Goal: Navigation & Orientation: Understand site structure

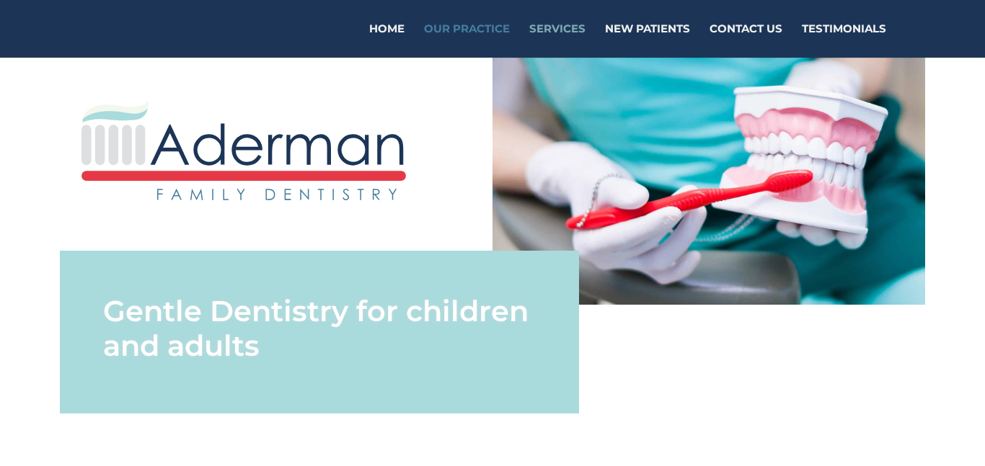
click at [565, 24] on link "Services" at bounding box center [557, 41] width 56 height 34
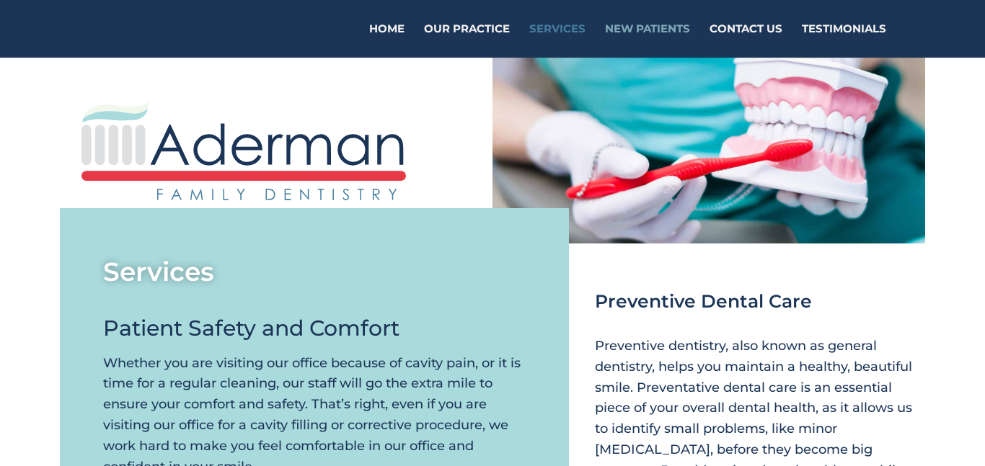
click at [634, 27] on link "New Patients" at bounding box center [647, 41] width 85 height 34
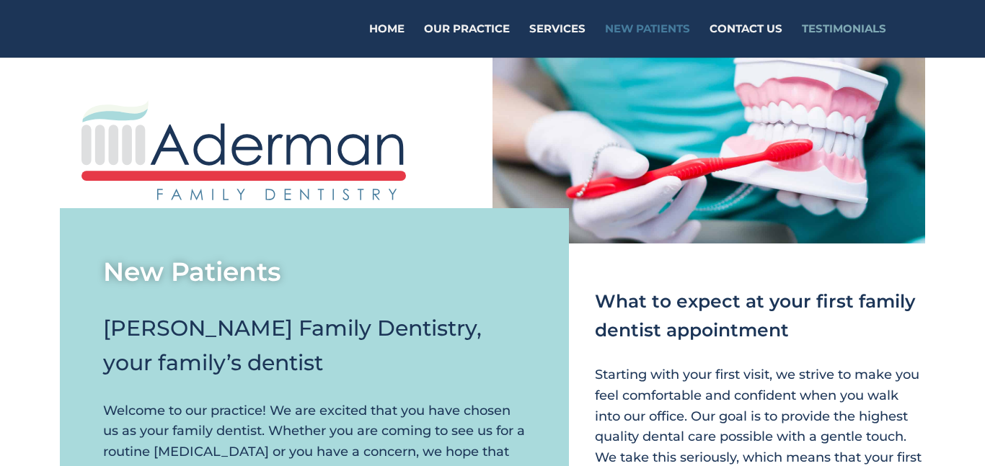
click at [833, 25] on link "Testimonials" at bounding box center [844, 41] width 84 height 34
